Goal: Transaction & Acquisition: Subscribe to service/newsletter

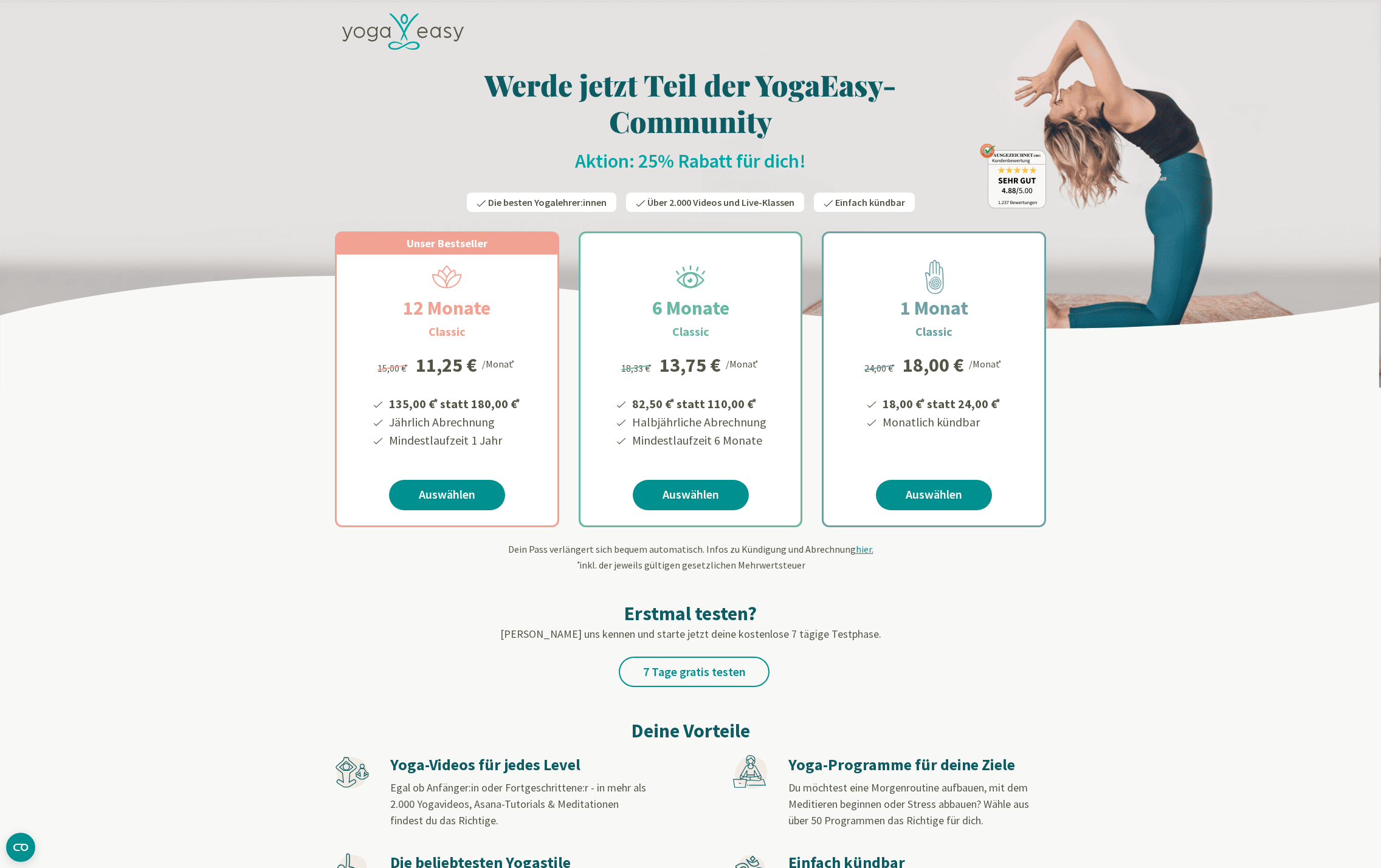
scroll to position [14, 0]
drag, startPoint x: 674, startPoint y: 404, endPoint x: 632, endPoint y: 406, distance: 42.0
click at [632, 406] on li "82,50 € * statt 110,00 € *" at bounding box center [698, 403] width 136 height 20
